Goal: Task Accomplishment & Management: Use online tool/utility

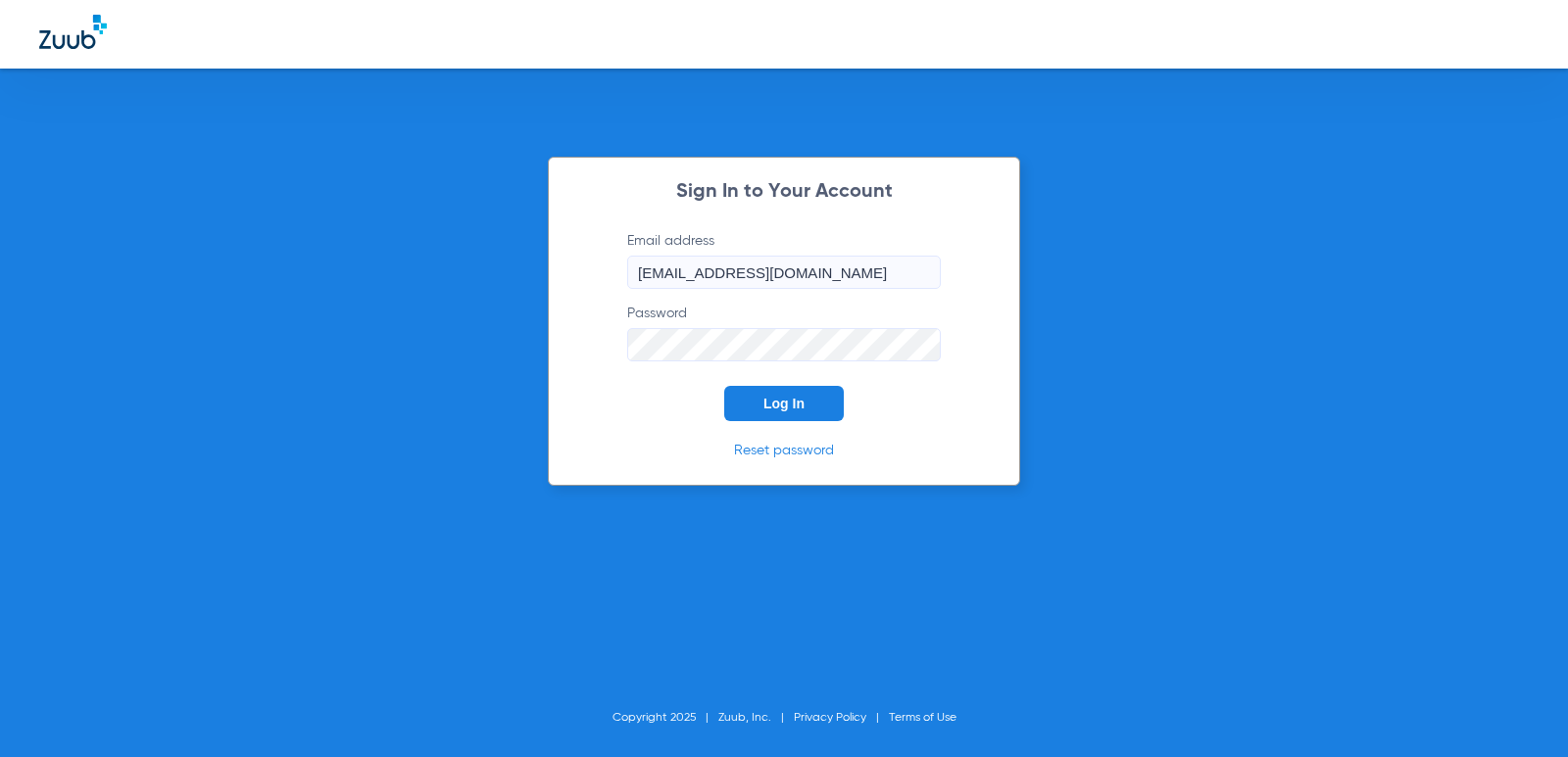
click at [771, 394] on button "Log In" at bounding box center [784, 404] width 119 height 36
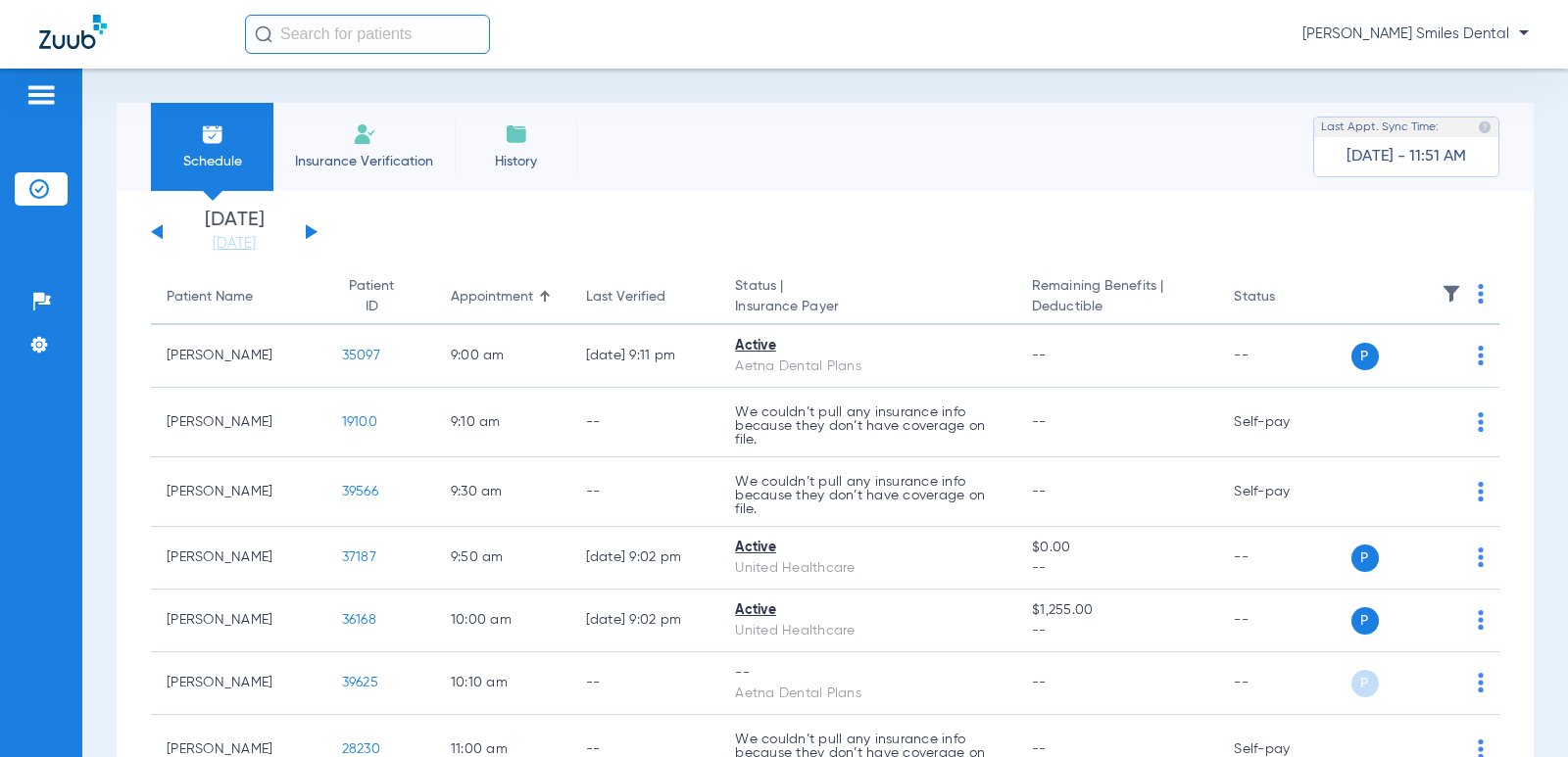
click at [318, 236] on app-single-date-navigator "[DATE] [DATE] [DATE] [DATE] [DATE] [DATE] [DATE] [DATE] [DATE] [DATE] [DATE] [D…" at bounding box center [825, 231] width 1348 height 43
click at [314, 235] on div "[DATE] [DATE] [DATE] [DATE] [DATE] [DATE] [DATE] [DATE] [DATE] [DATE] [DATE] [D…" at bounding box center [235, 231] width 167 height 43
click at [308, 230] on button at bounding box center [312, 231] width 12 height 15
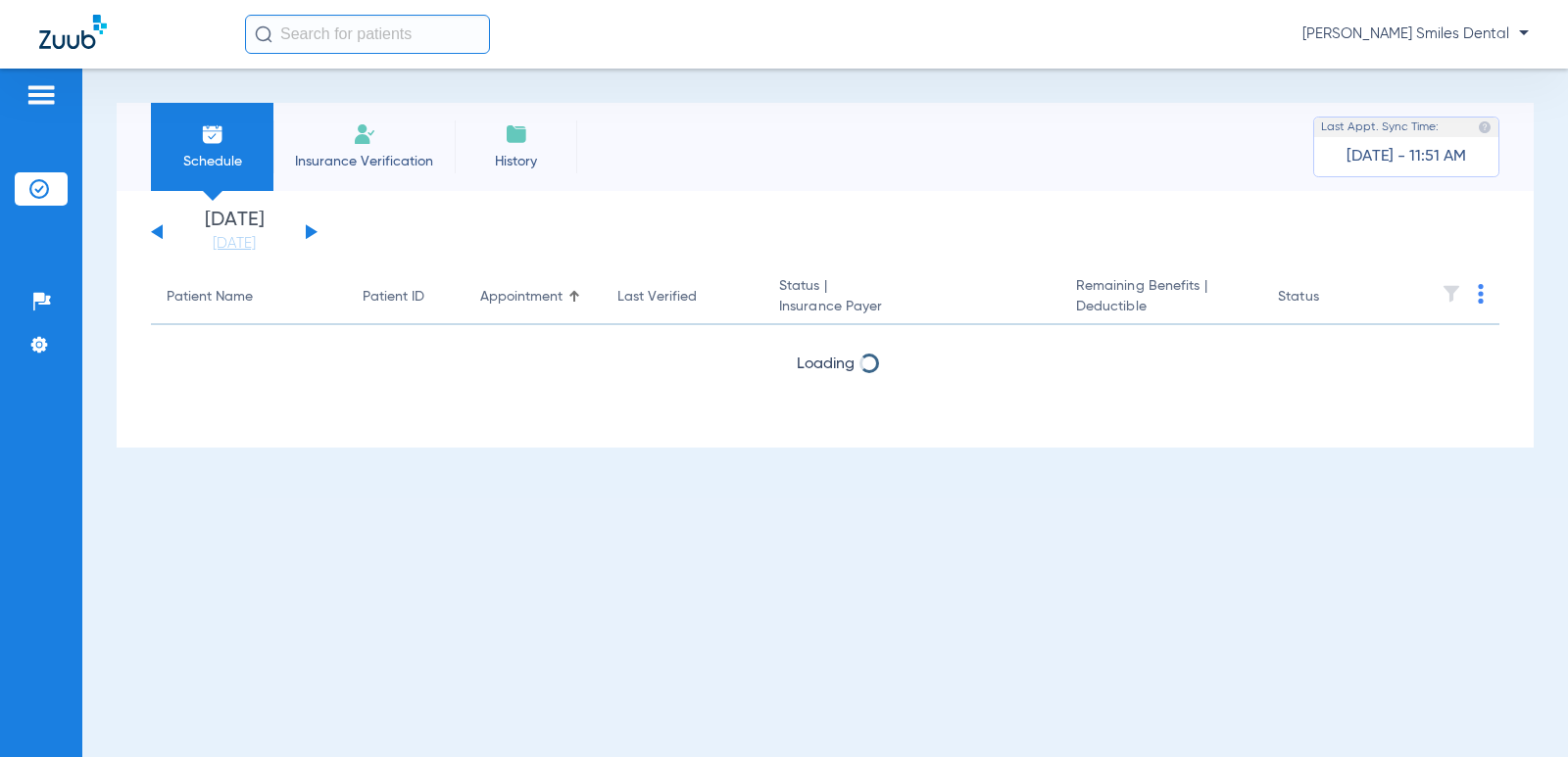
click at [308, 230] on button at bounding box center [312, 231] width 12 height 15
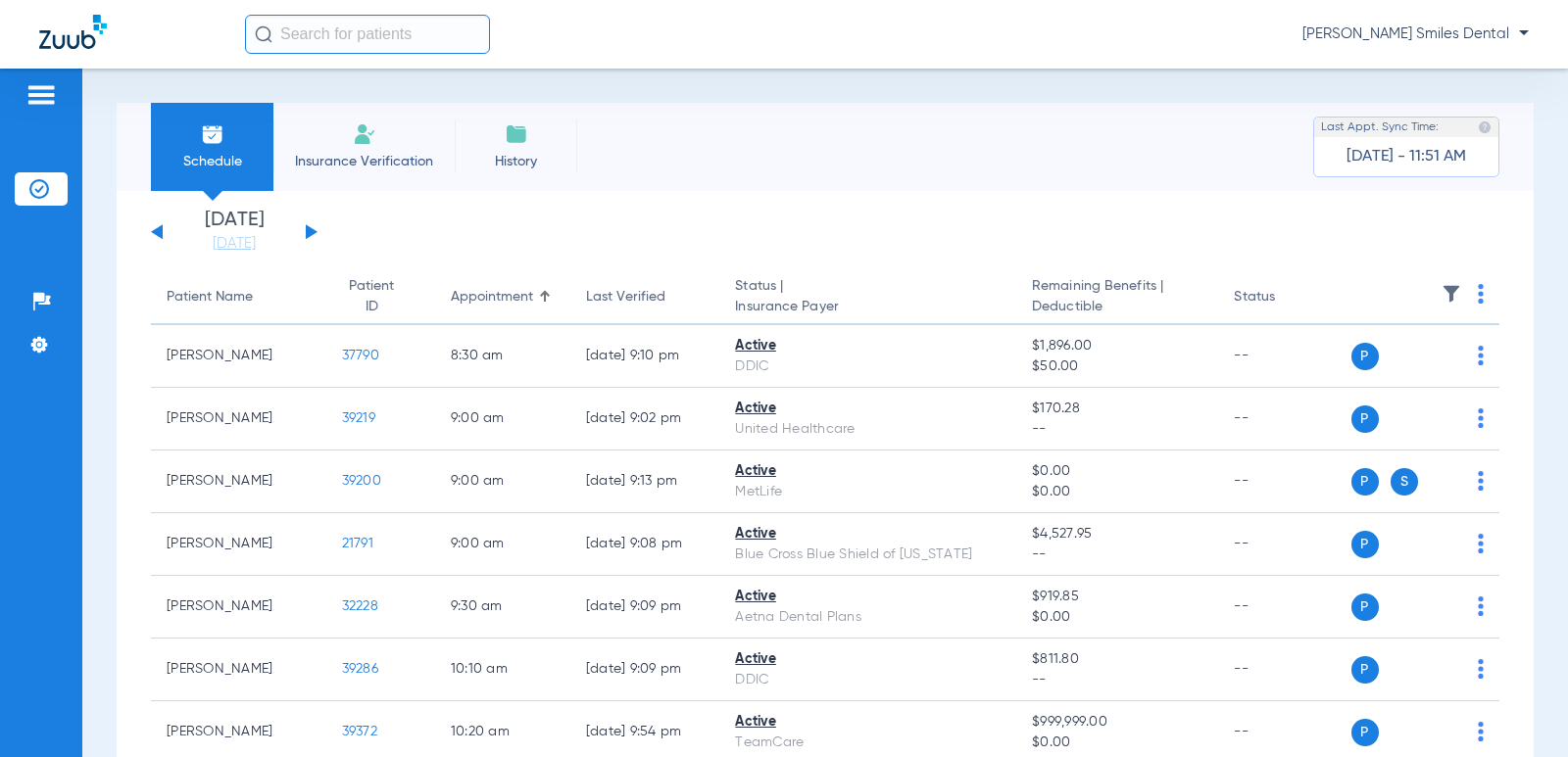
click at [308, 230] on button at bounding box center [312, 231] width 12 height 15
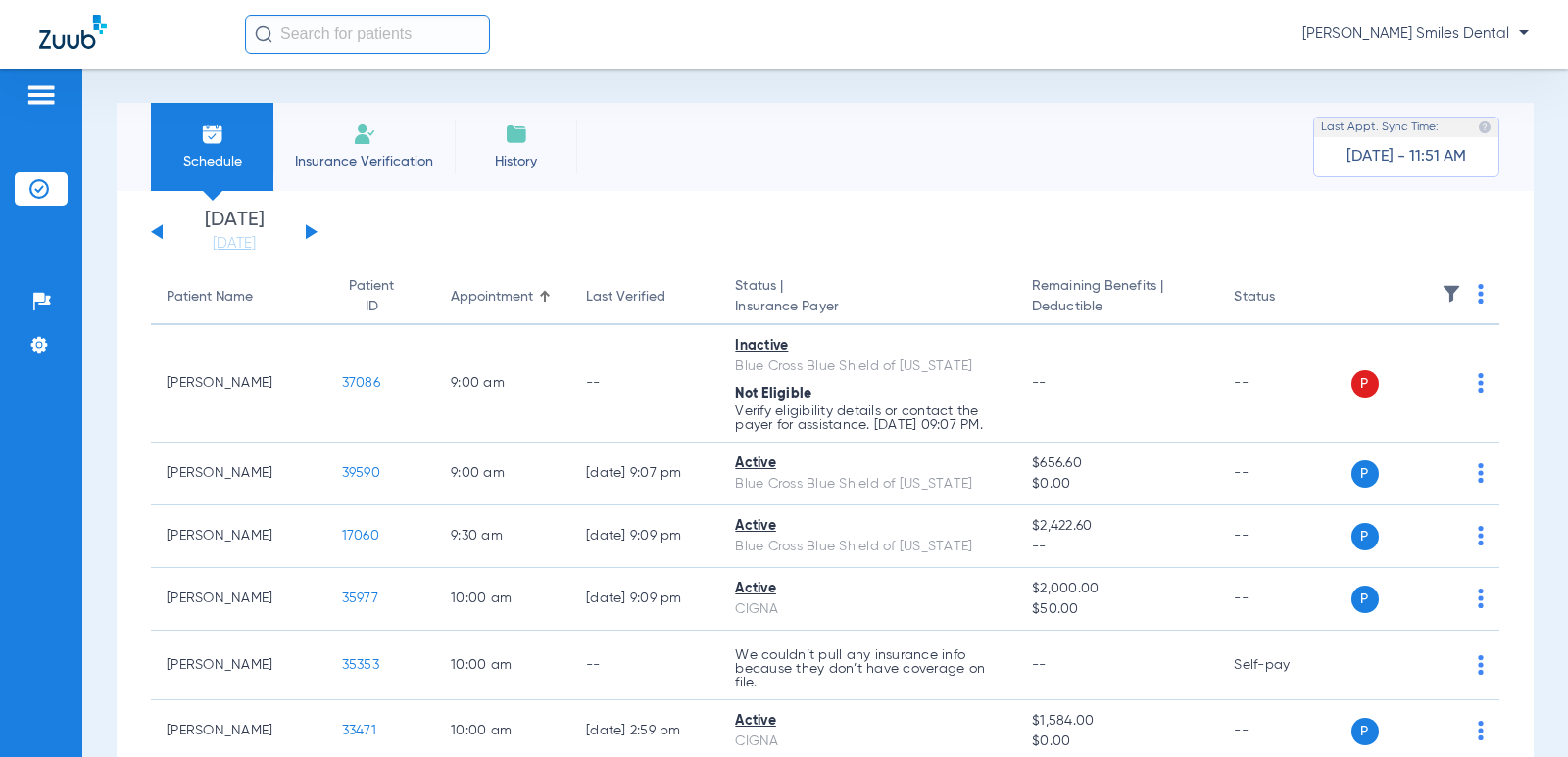
click at [308, 230] on button at bounding box center [312, 231] width 12 height 15
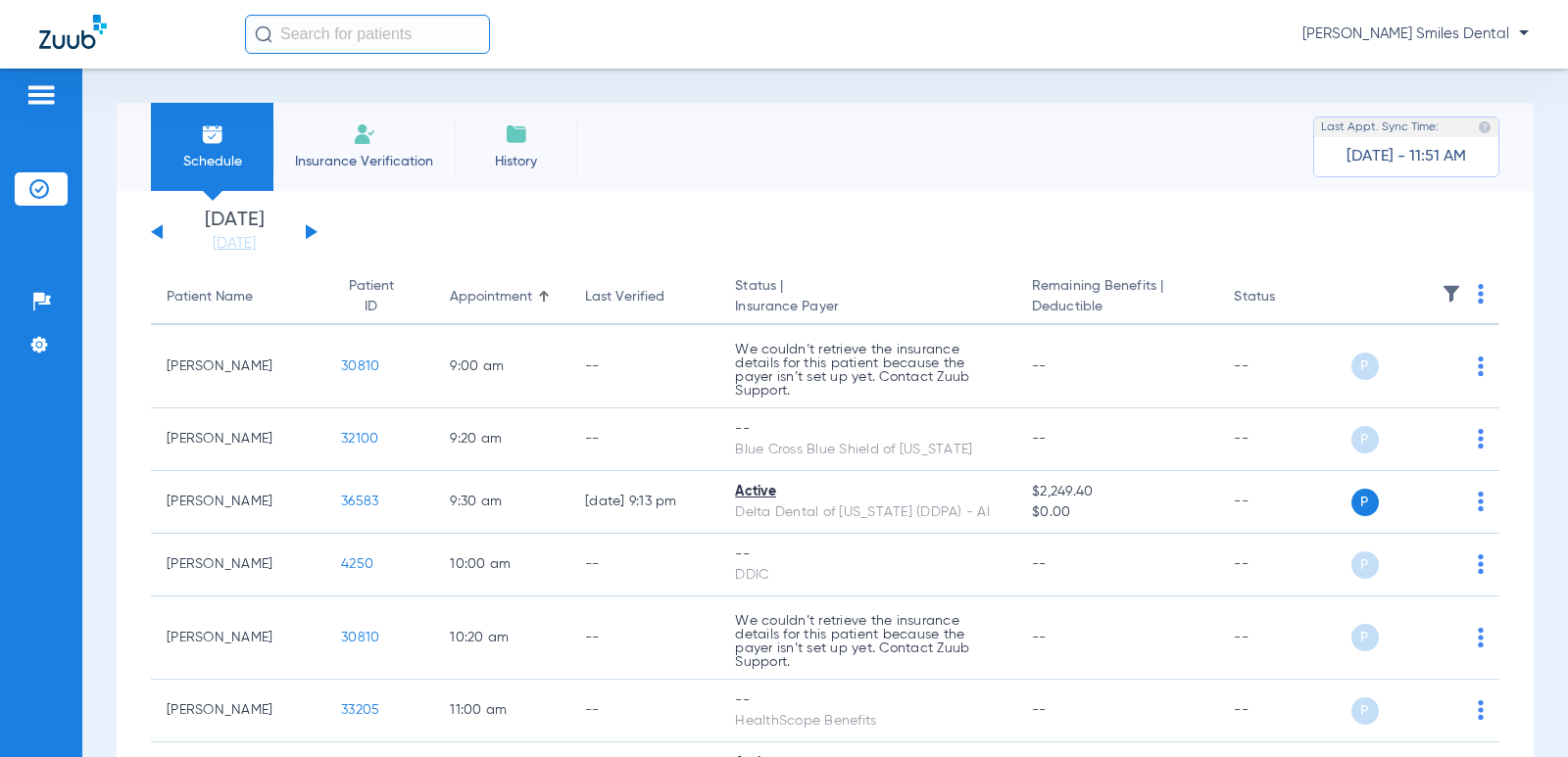
click at [308, 230] on button at bounding box center [312, 231] width 12 height 15
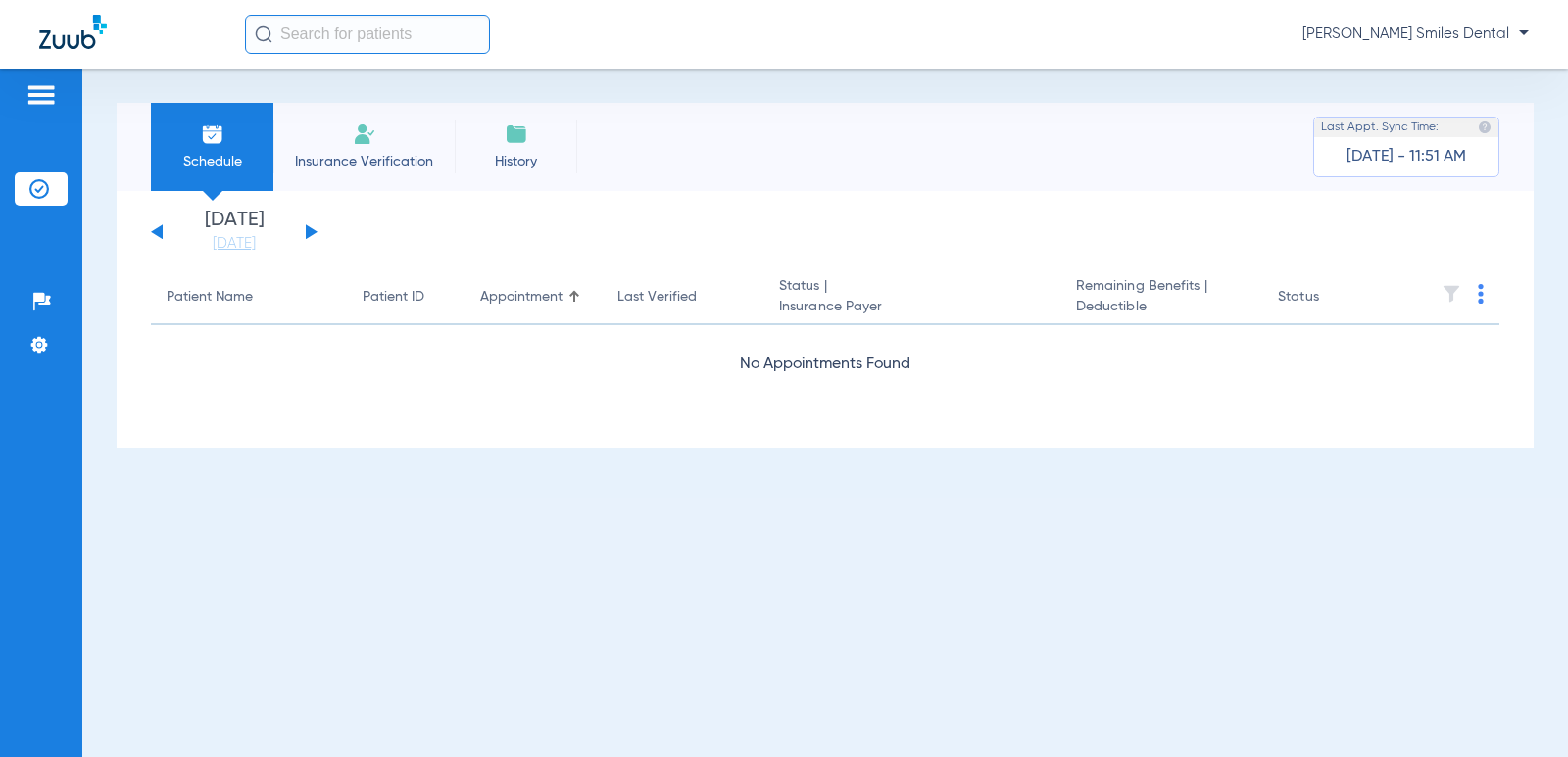
click at [308, 230] on button at bounding box center [312, 231] width 12 height 15
click at [305, 231] on div "[DATE] [DATE] [DATE] [DATE] [DATE] [DATE] [DATE] [DATE] [DATE] [DATE] [DATE] [D…" at bounding box center [235, 231] width 167 height 43
click at [307, 228] on div "[DATE] [DATE] [DATE] [DATE] [DATE] [DATE] [DATE] [DATE] [DATE] [DATE] [DATE] [D…" at bounding box center [235, 231] width 167 height 43
click at [307, 228] on button at bounding box center [312, 231] width 12 height 15
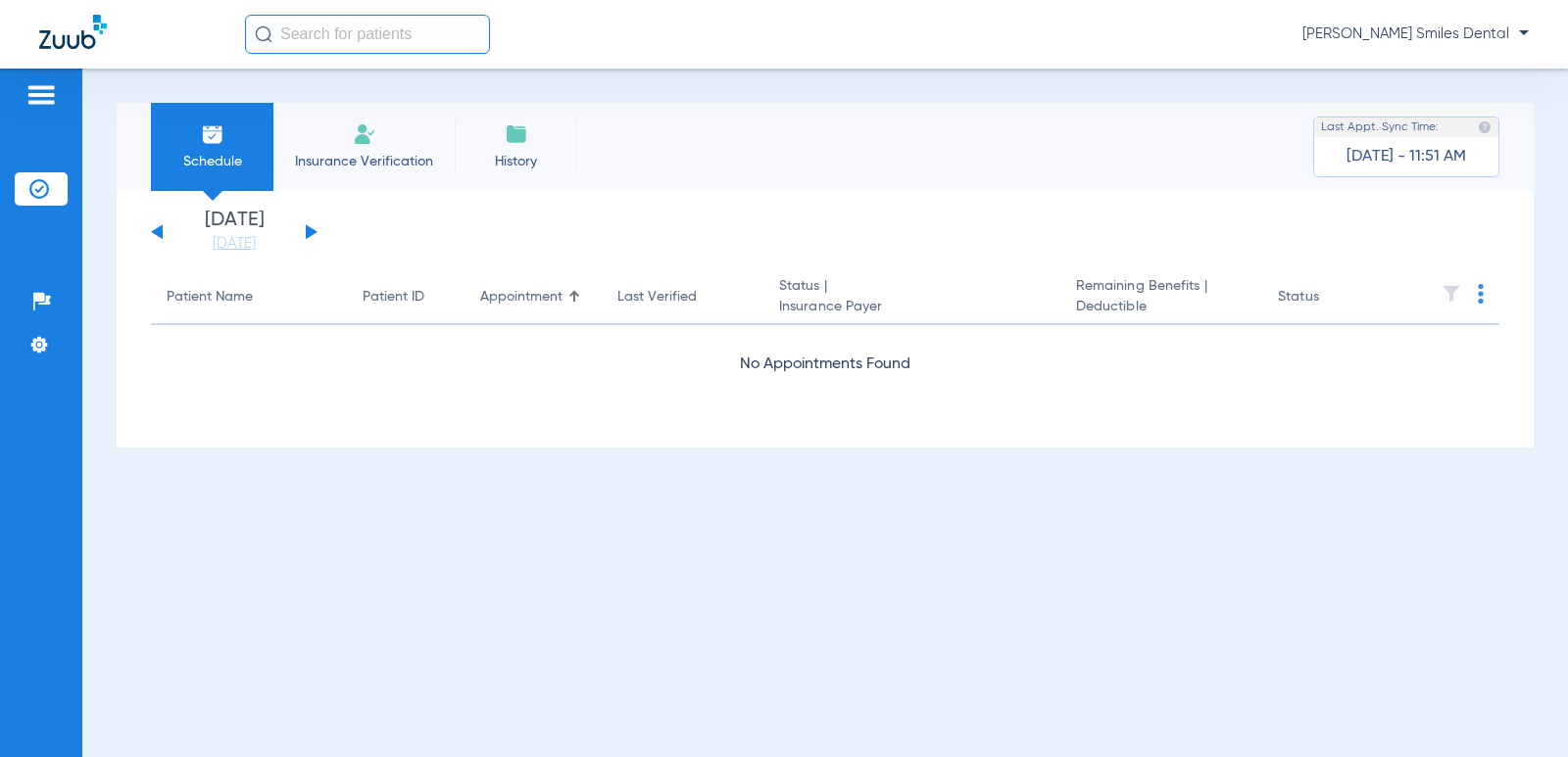
click at [307, 228] on button at bounding box center [312, 231] width 12 height 15
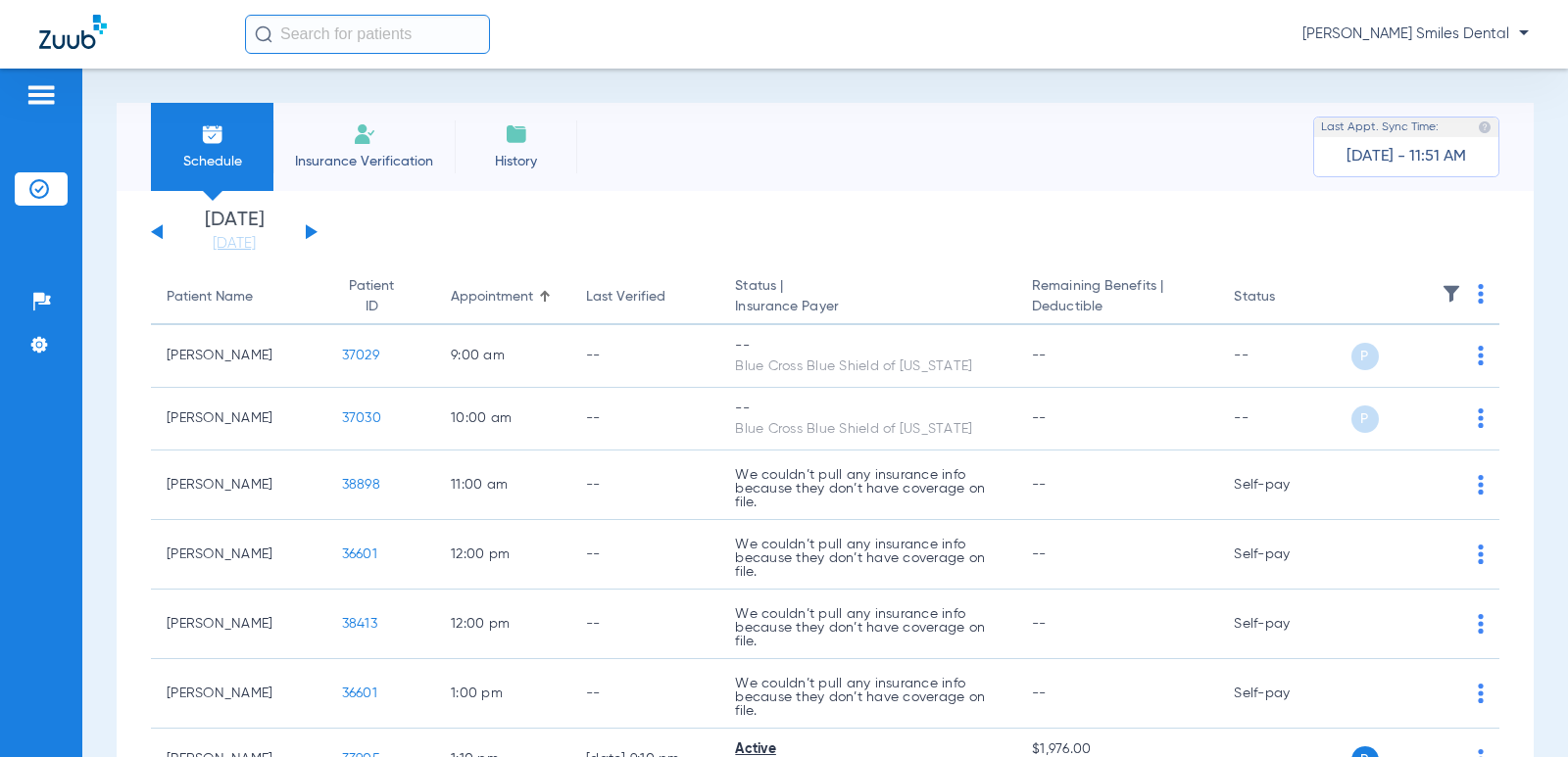
click at [307, 228] on button at bounding box center [312, 231] width 12 height 15
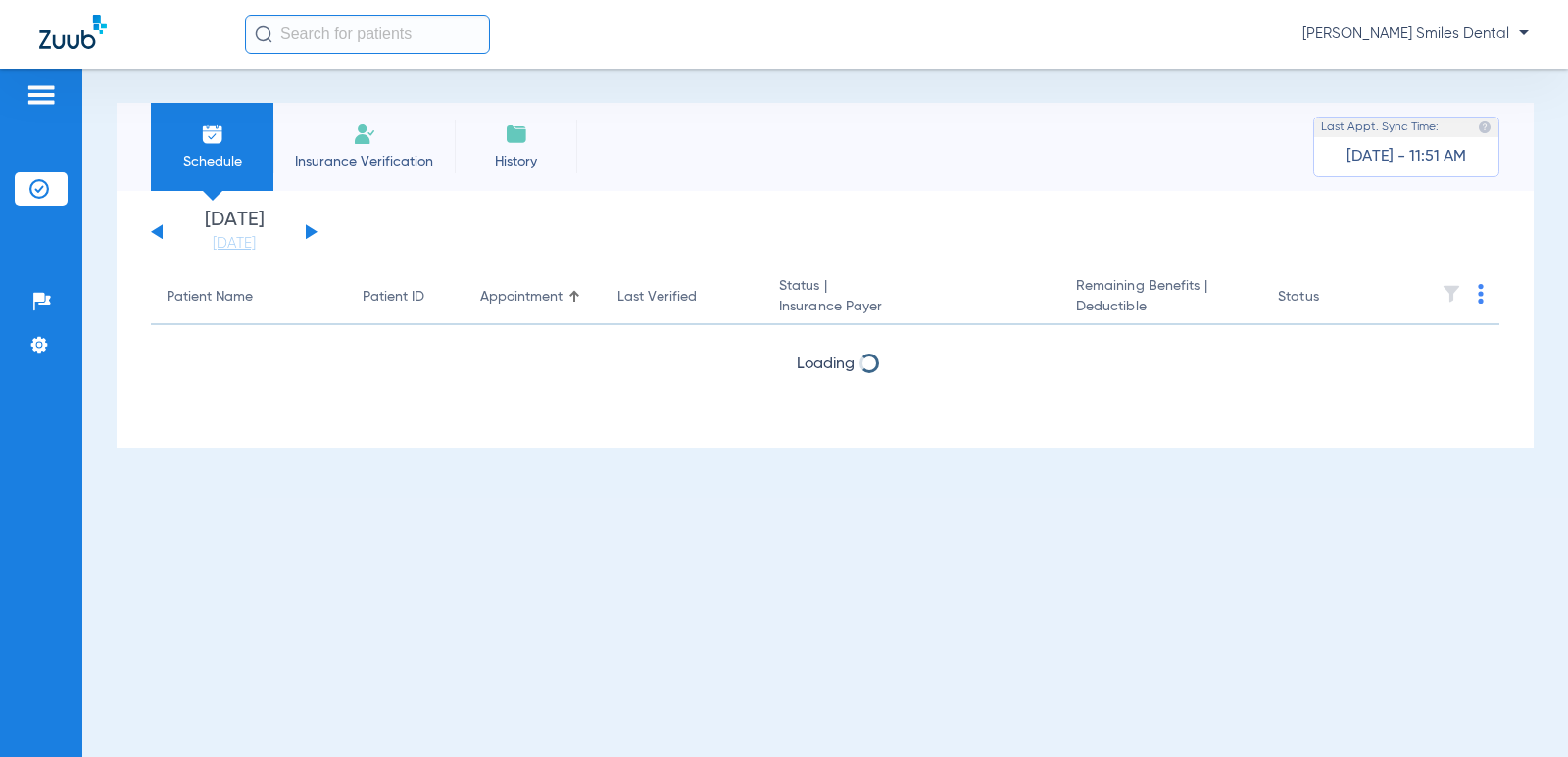
click at [307, 228] on button at bounding box center [312, 231] width 12 height 15
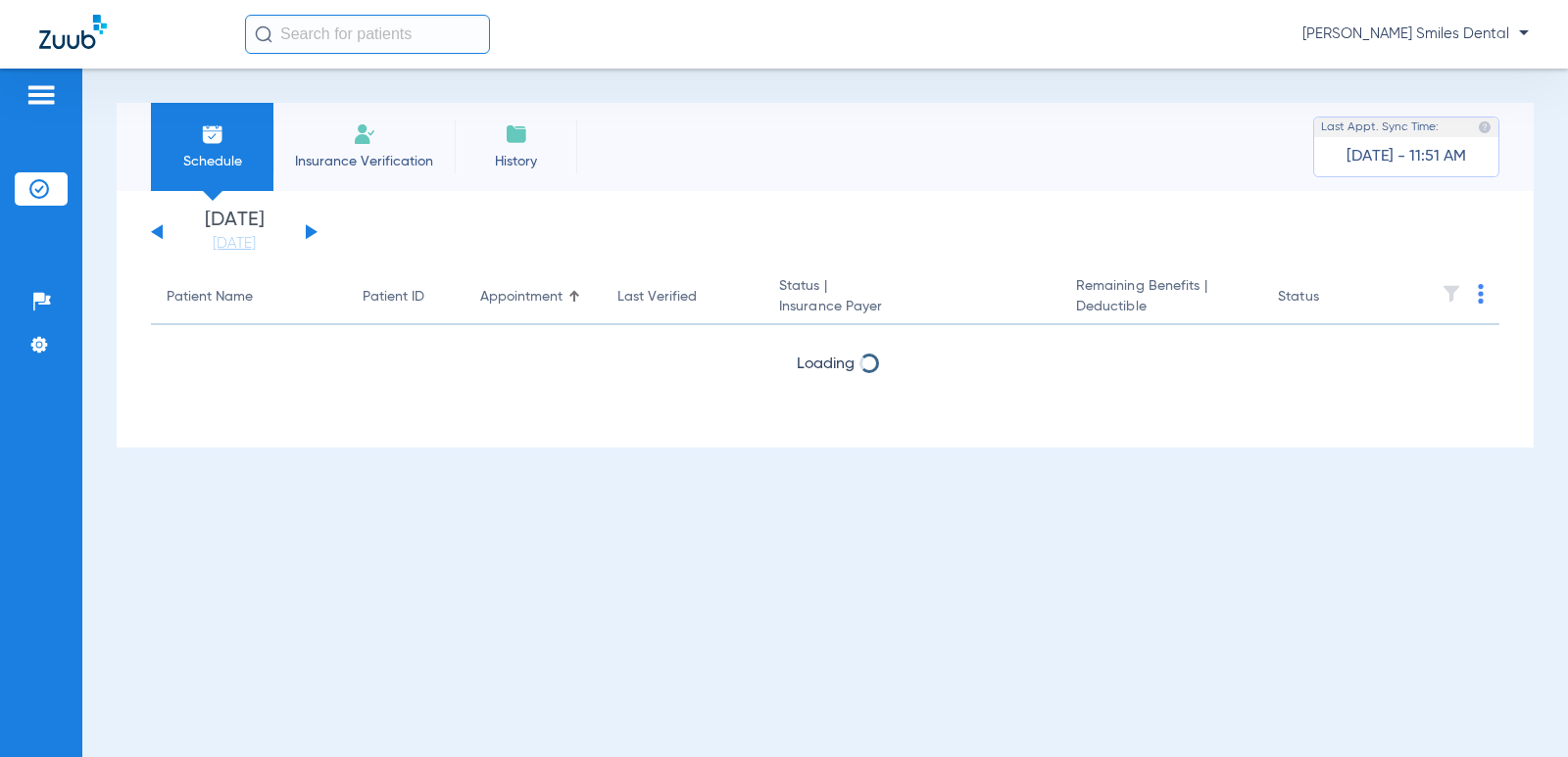
click at [307, 228] on button at bounding box center [312, 231] width 12 height 15
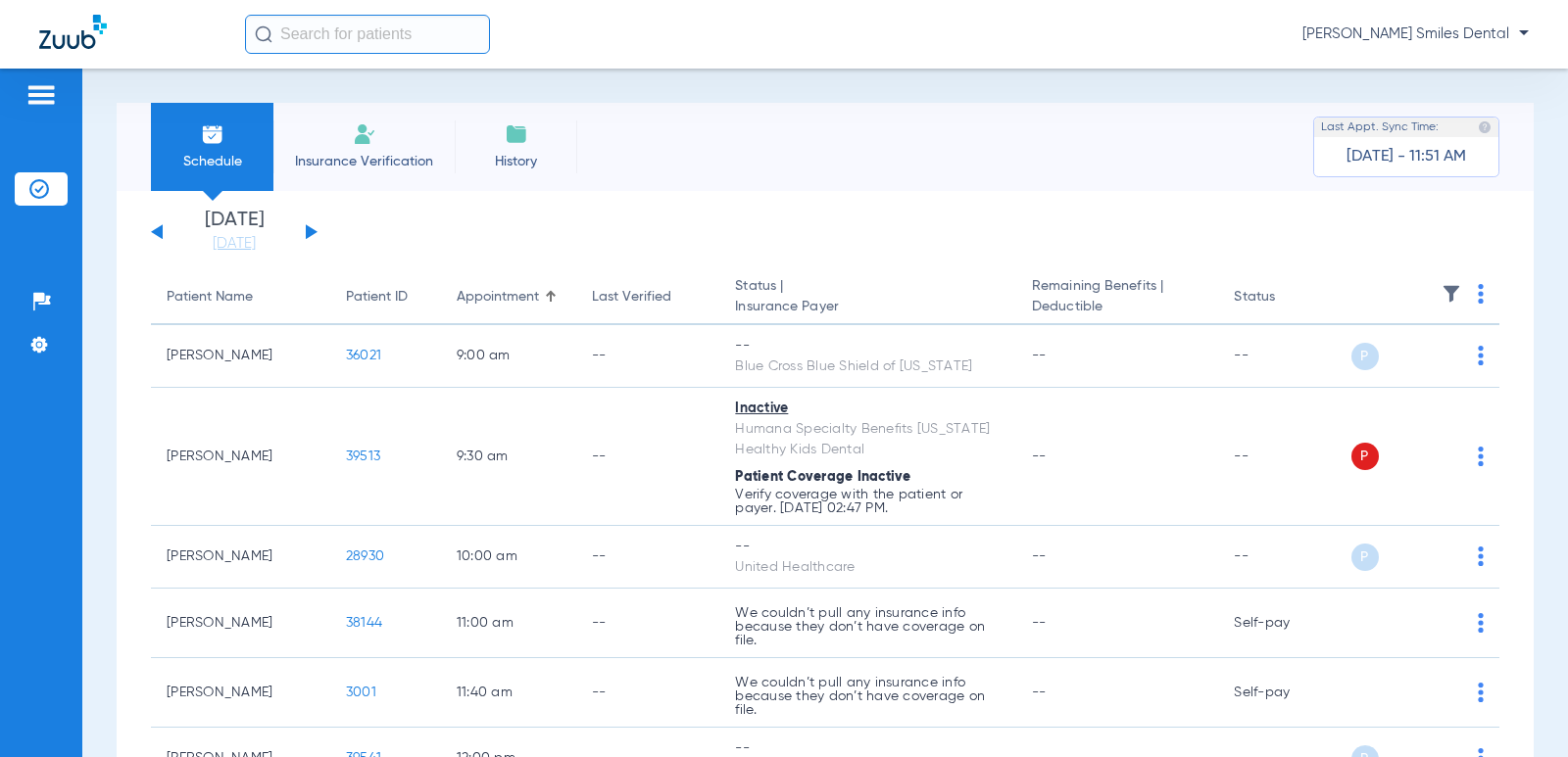
click at [307, 228] on button at bounding box center [312, 231] width 12 height 15
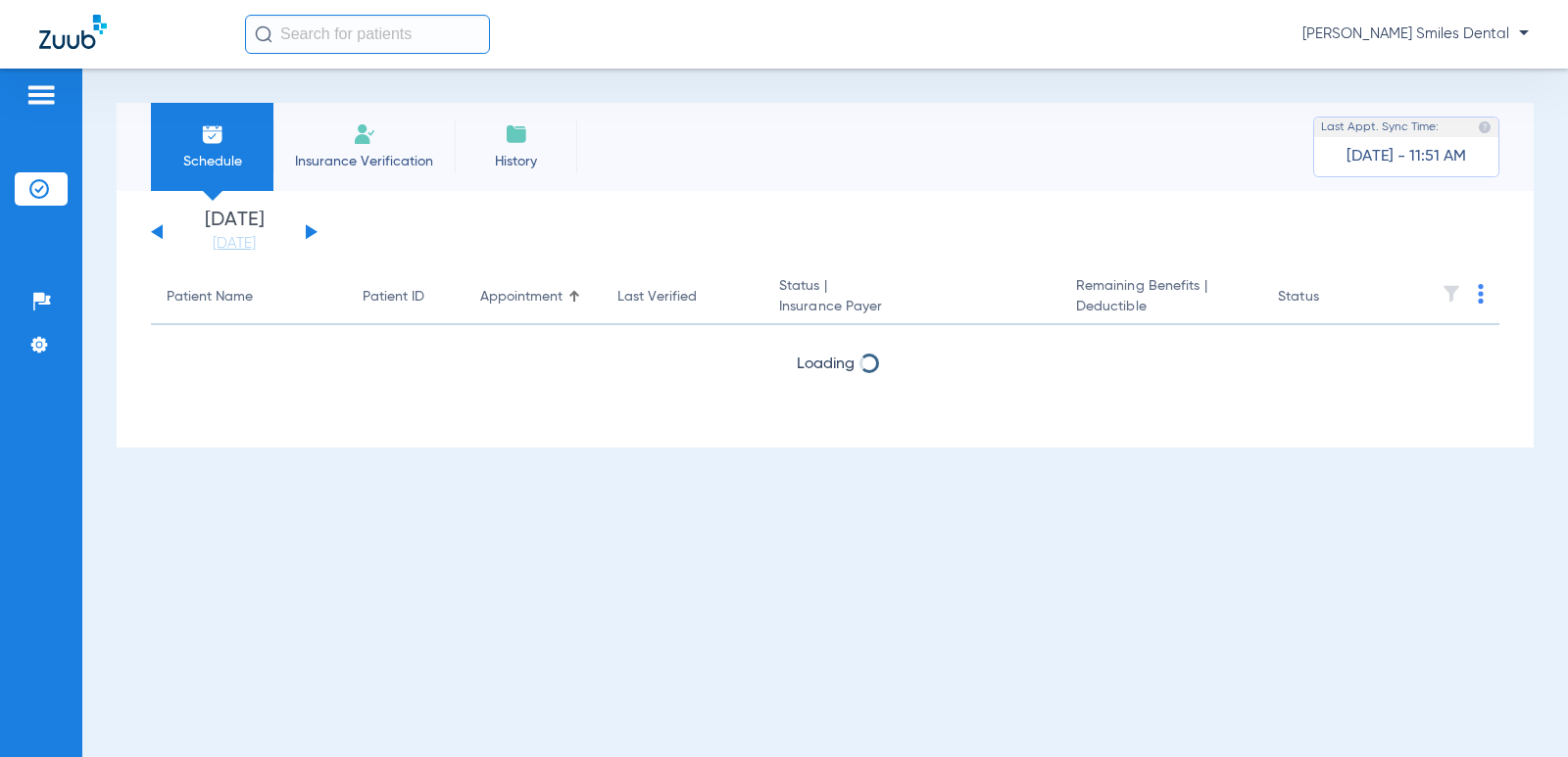
click at [307, 228] on button at bounding box center [312, 231] width 12 height 15
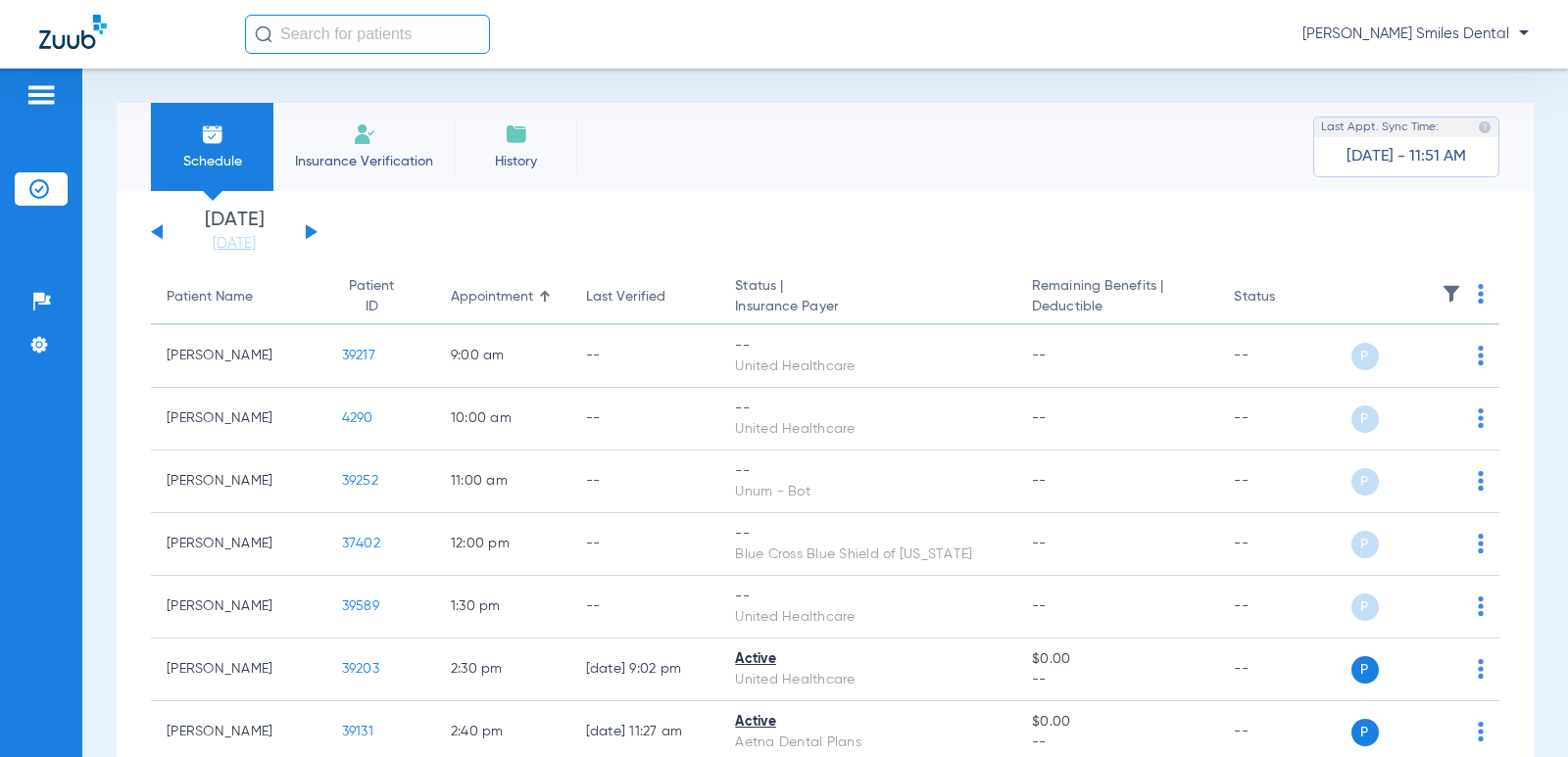
click at [307, 228] on button at bounding box center [312, 231] width 12 height 15
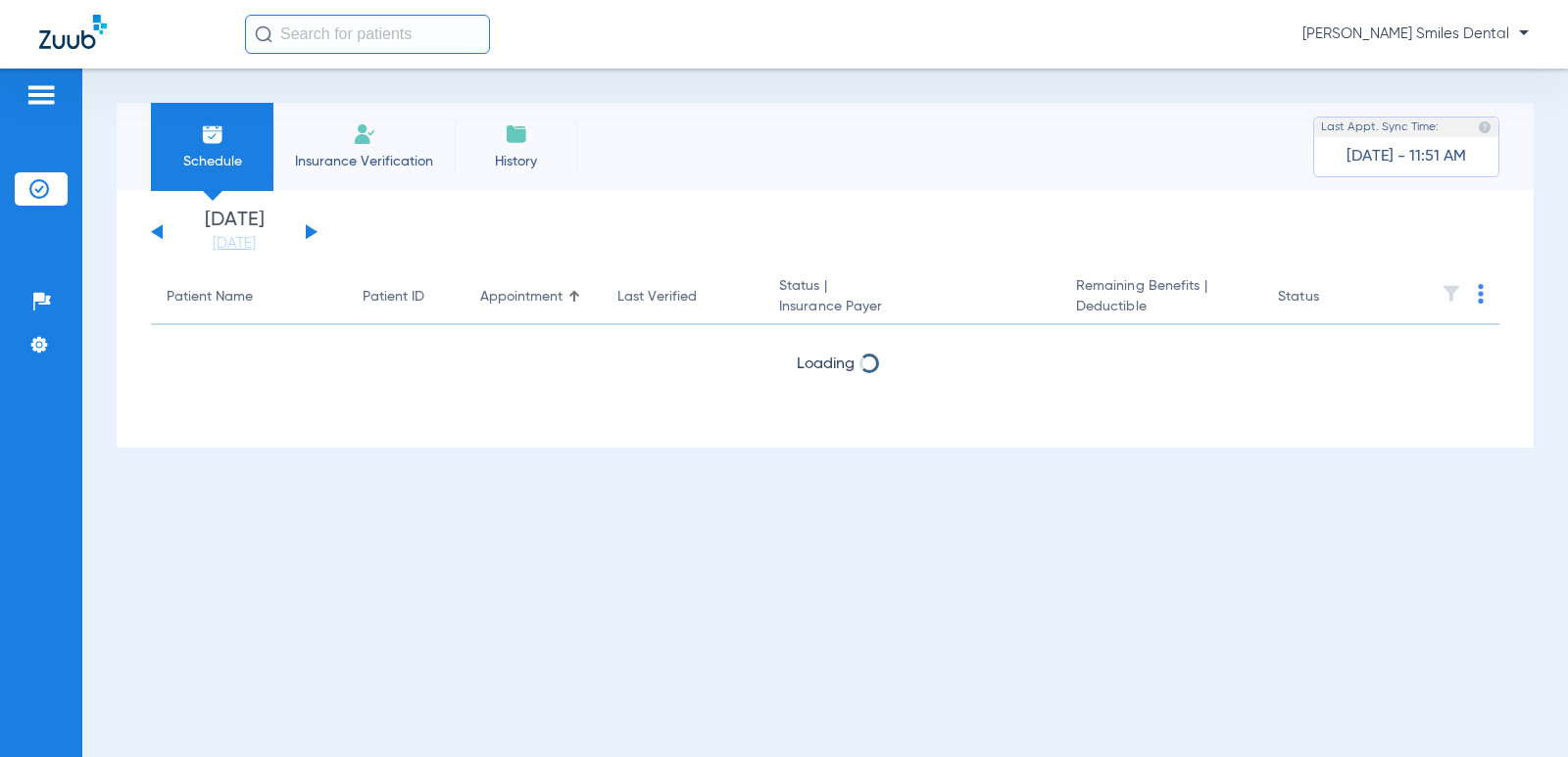
click at [307, 228] on button at bounding box center [312, 231] width 12 height 15
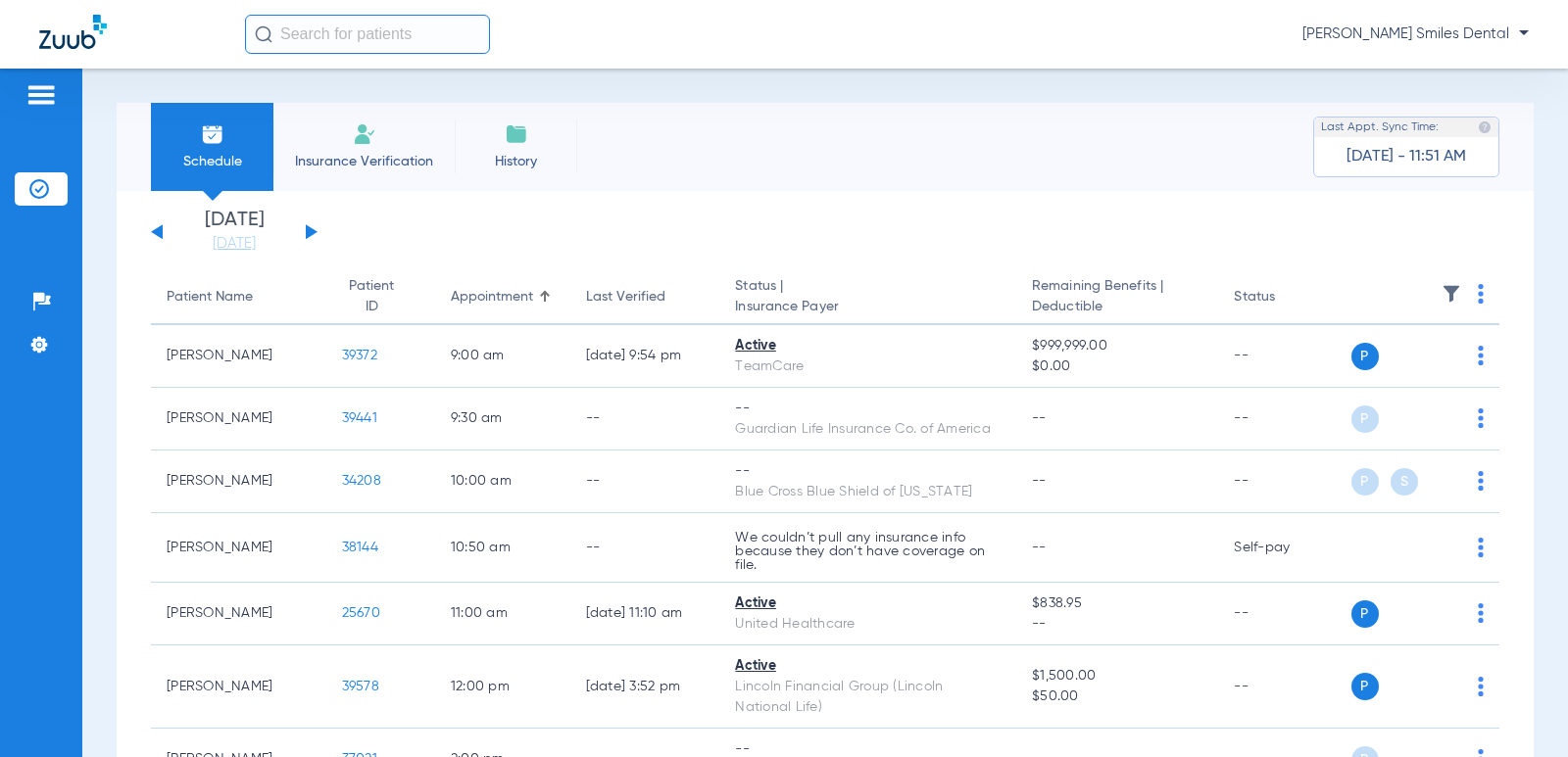
click at [307, 228] on button at bounding box center [312, 231] width 12 height 15
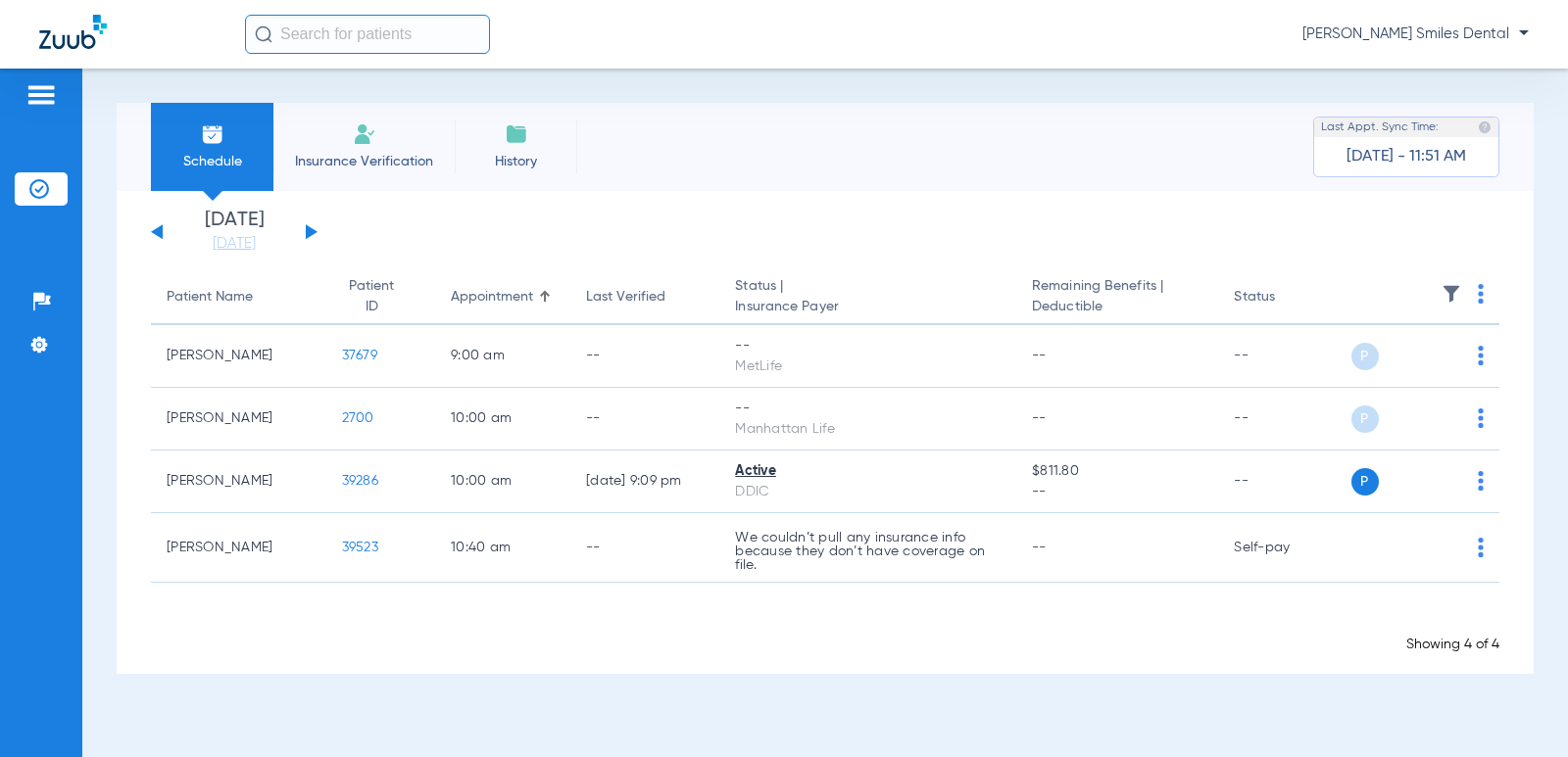
click at [307, 228] on button at bounding box center [312, 231] width 12 height 15
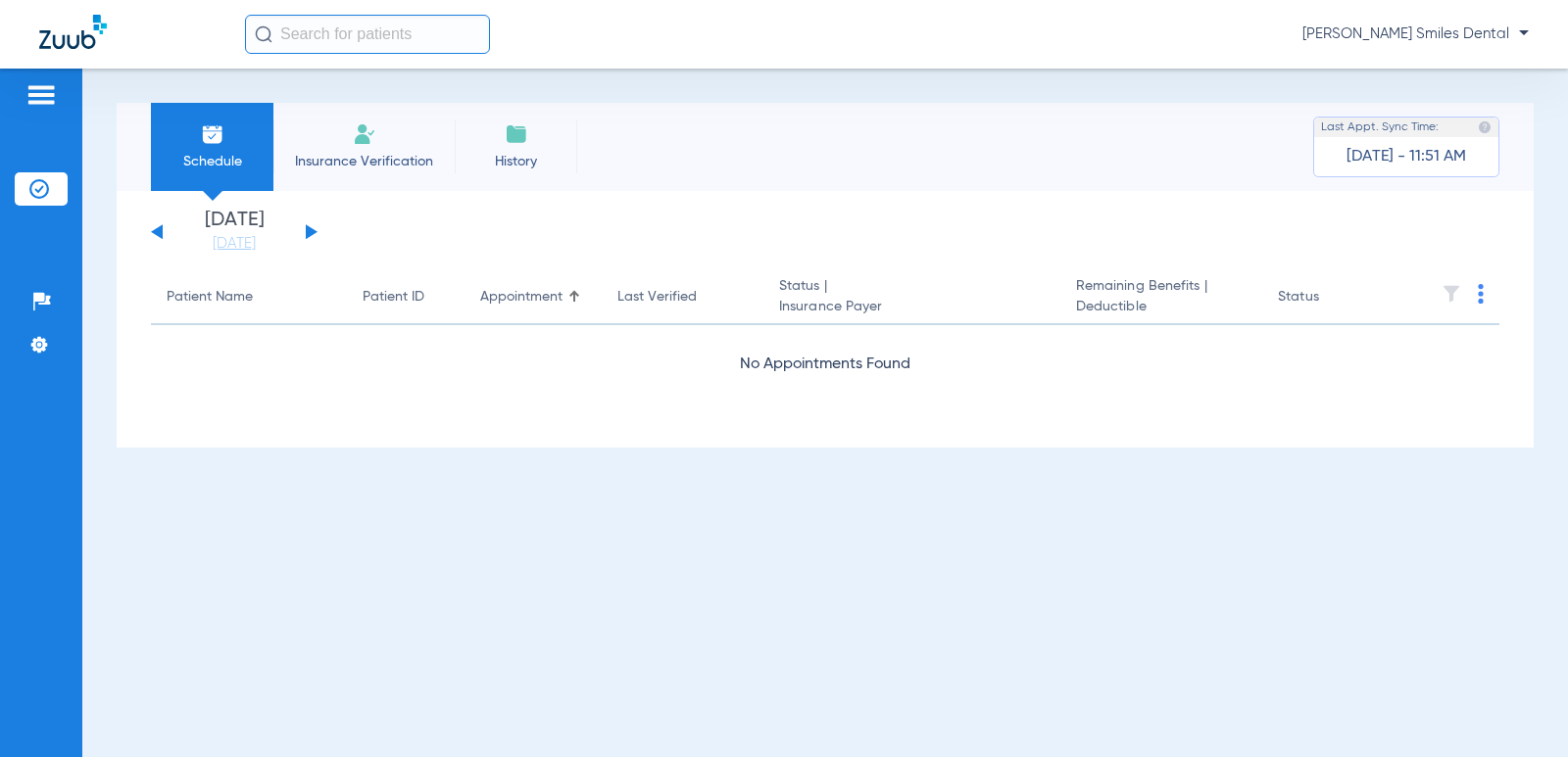
click at [307, 228] on button at bounding box center [312, 231] width 12 height 15
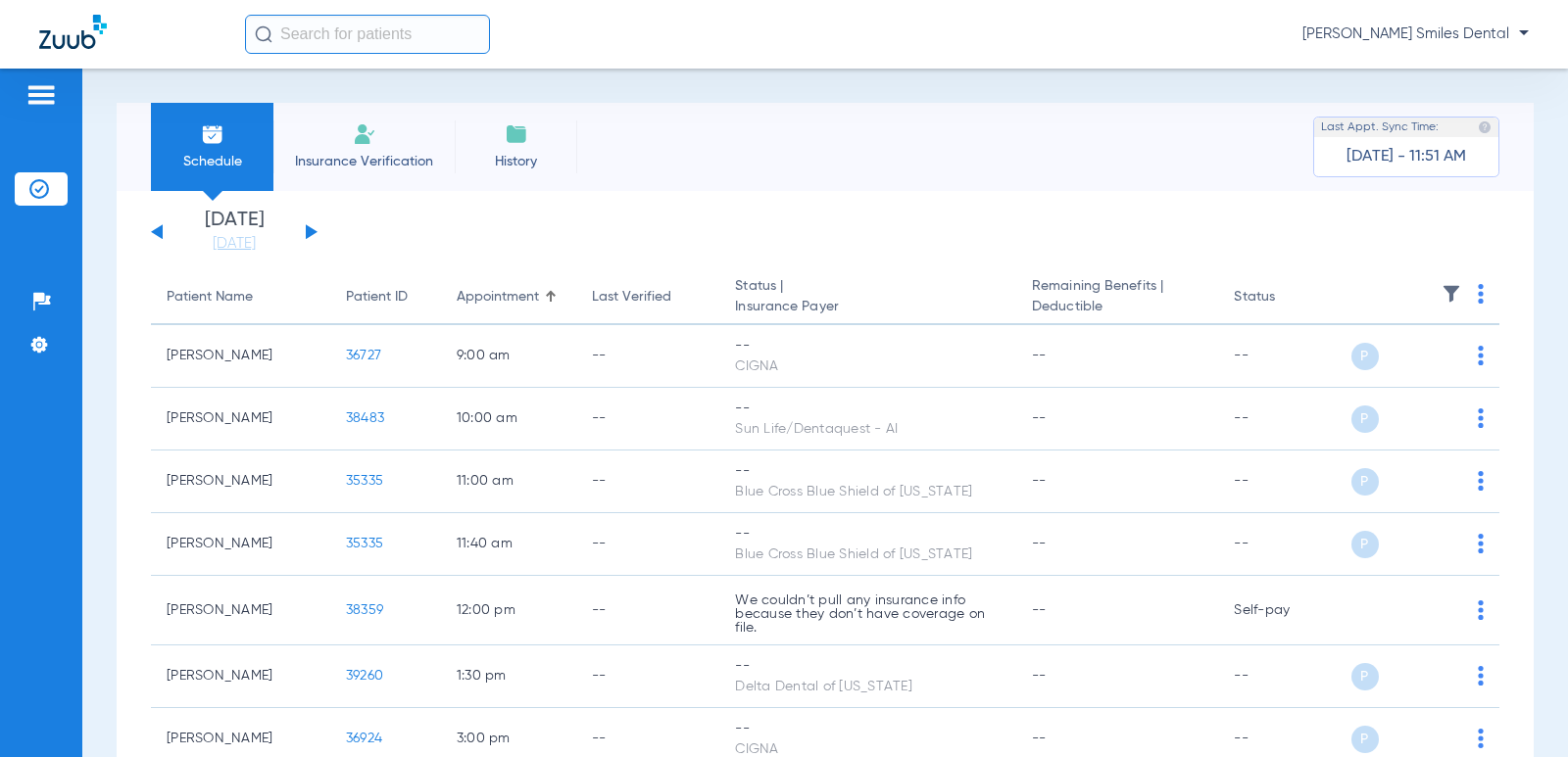
click at [307, 228] on button at bounding box center [312, 231] width 12 height 15
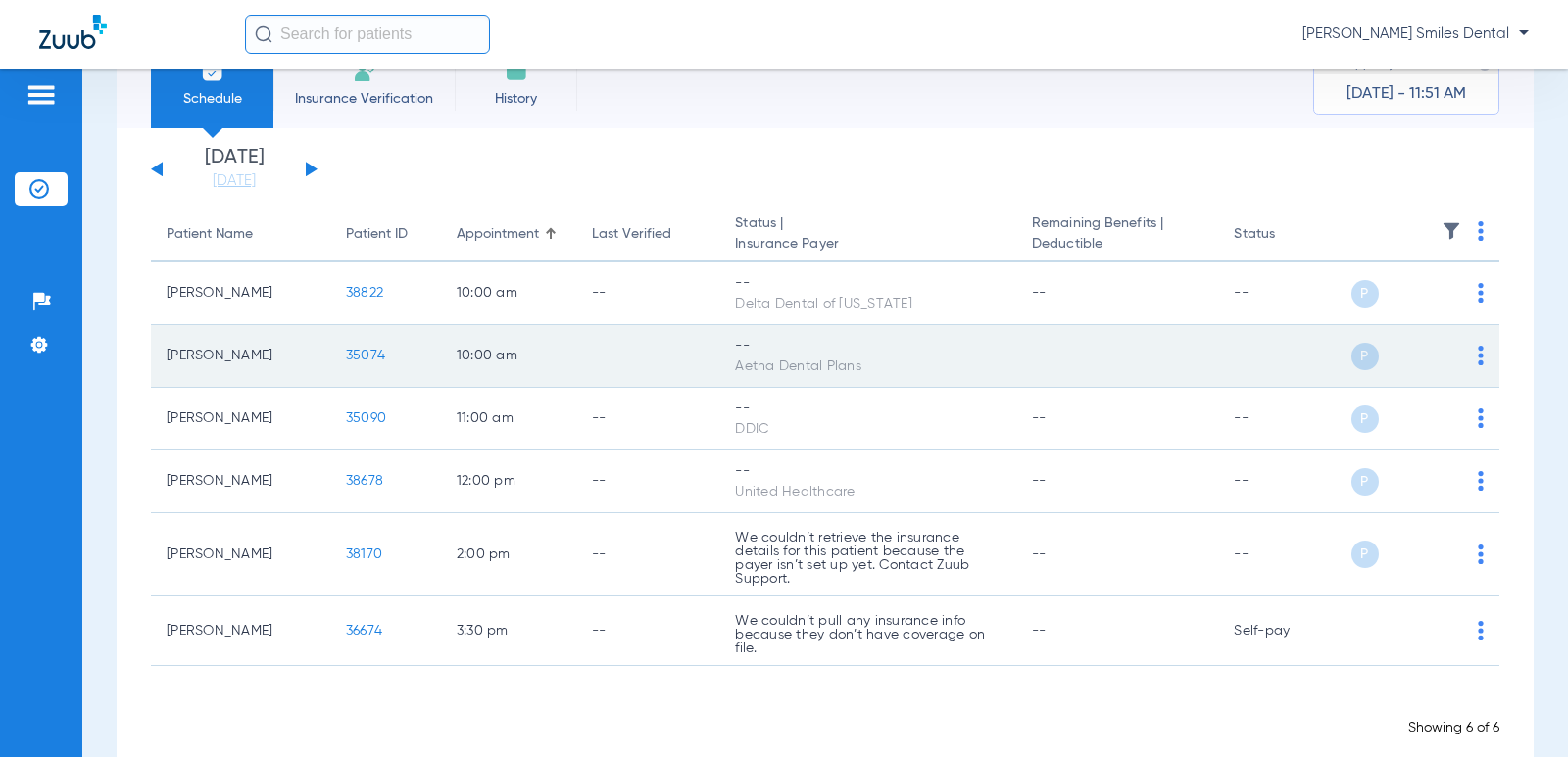
scroll to position [97, 0]
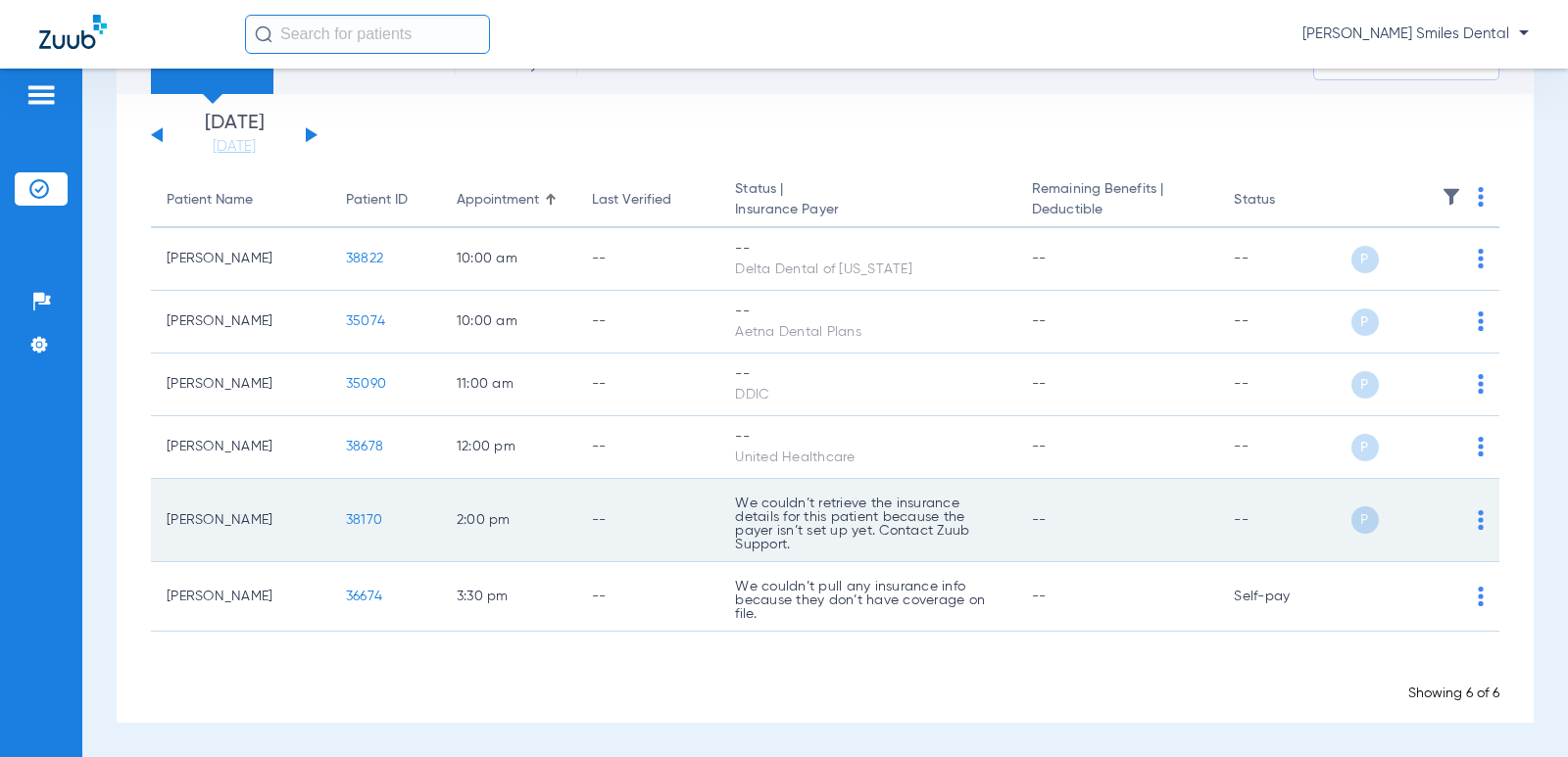
click at [357, 522] on span "38170" at bounding box center [364, 521] width 36 height 14
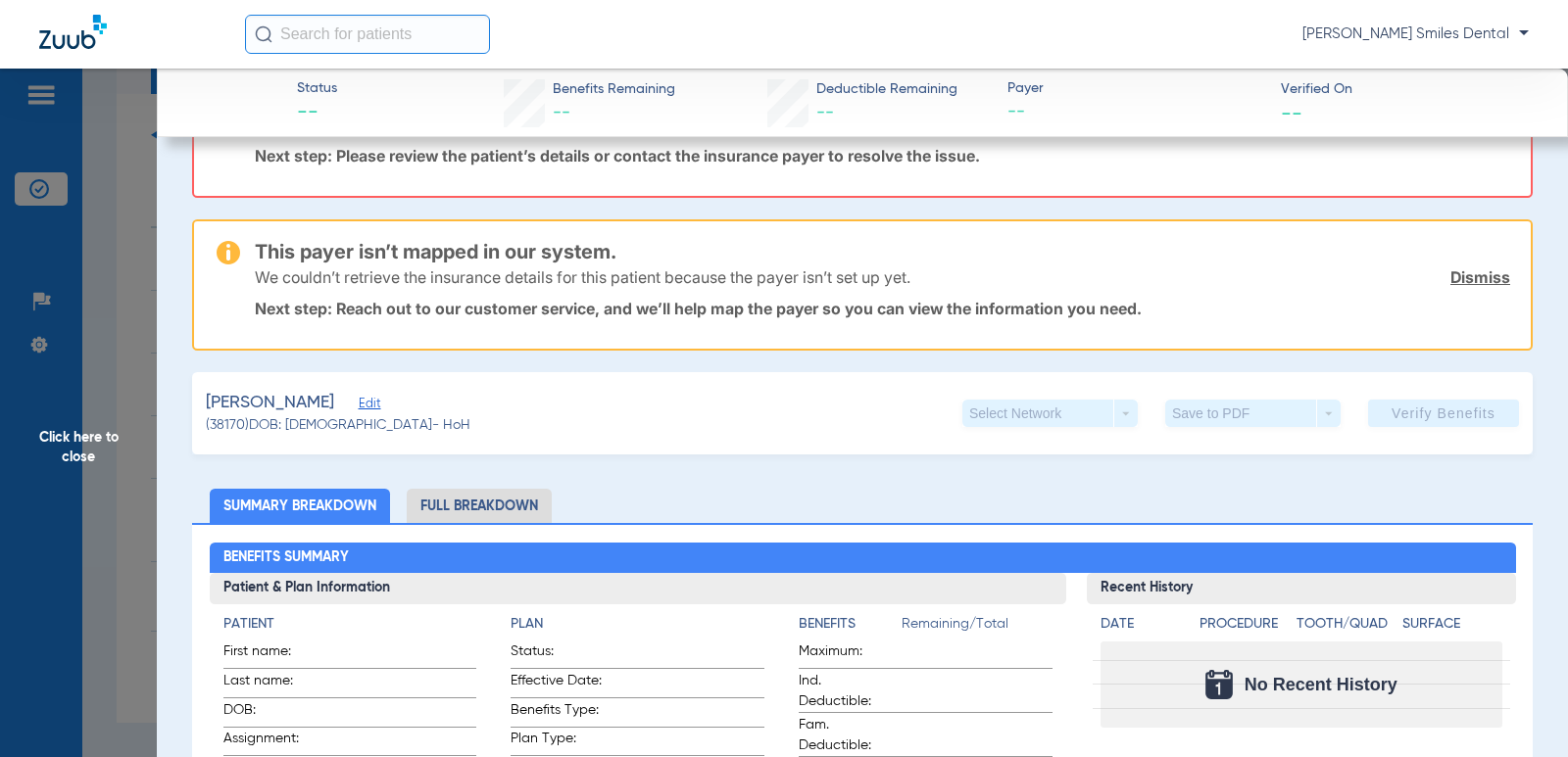
scroll to position [0, 0]
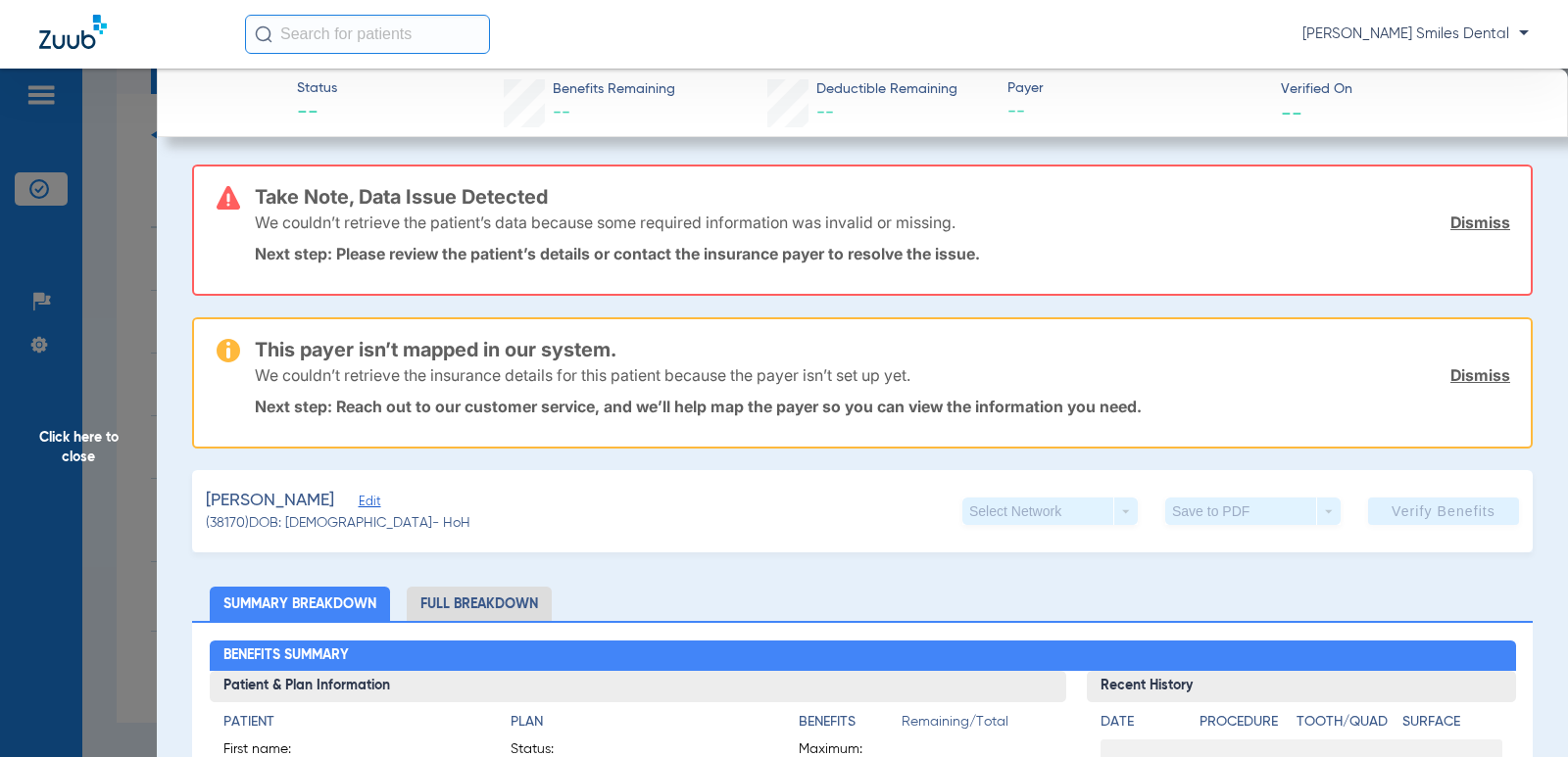
click at [1454, 224] on link "Dismiss" at bounding box center [1481, 223] width 60 height 20
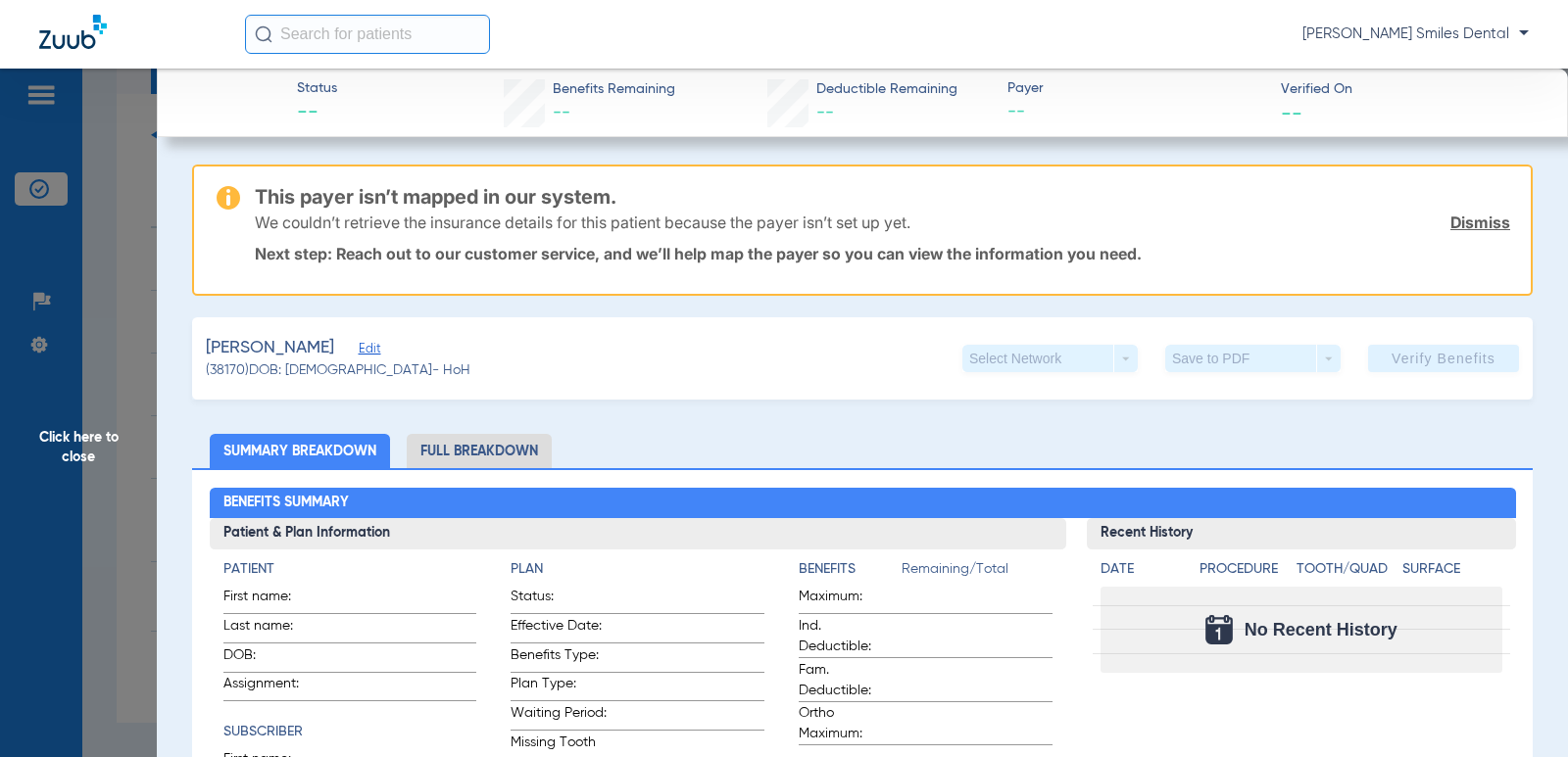
click at [1461, 226] on link "Dismiss" at bounding box center [1481, 223] width 60 height 20
